Goal: Submit feedback/report problem: Submit feedback/report problem

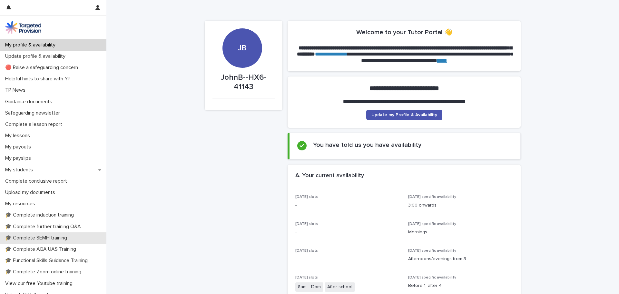
scroll to position [74, 0]
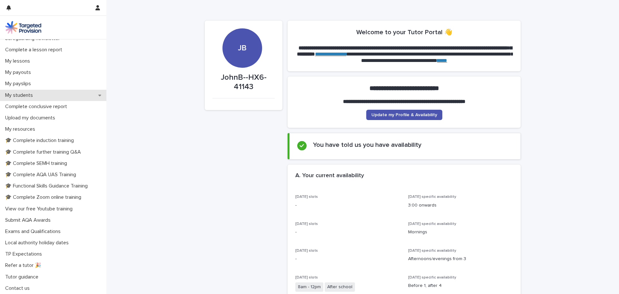
click at [33, 95] on p "My students" at bounding box center [20, 95] width 35 height 6
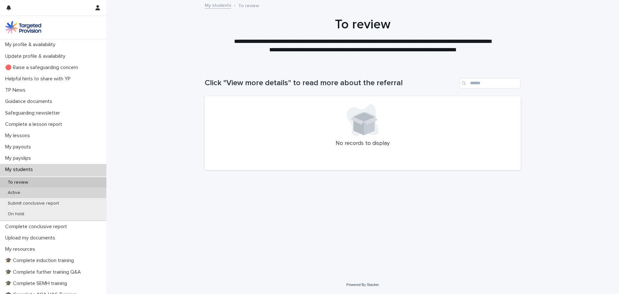
click at [21, 192] on p "Active" at bounding box center [14, 192] width 23 height 5
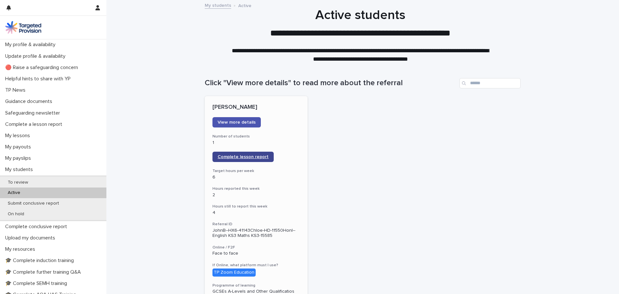
click at [232, 160] on link "Complete lesson report" at bounding box center [242, 156] width 61 height 10
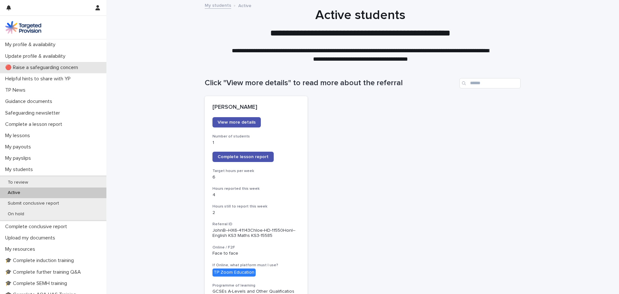
click at [55, 69] on p "🔴 Raise a safeguarding concern" at bounding box center [43, 67] width 81 height 6
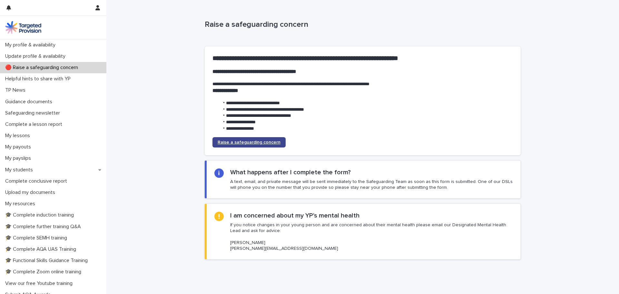
click at [233, 143] on span "Raise a safeguarding concern" at bounding box center [249, 142] width 63 height 5
